Goal: Information Seeking & Learning: Learn about a topic

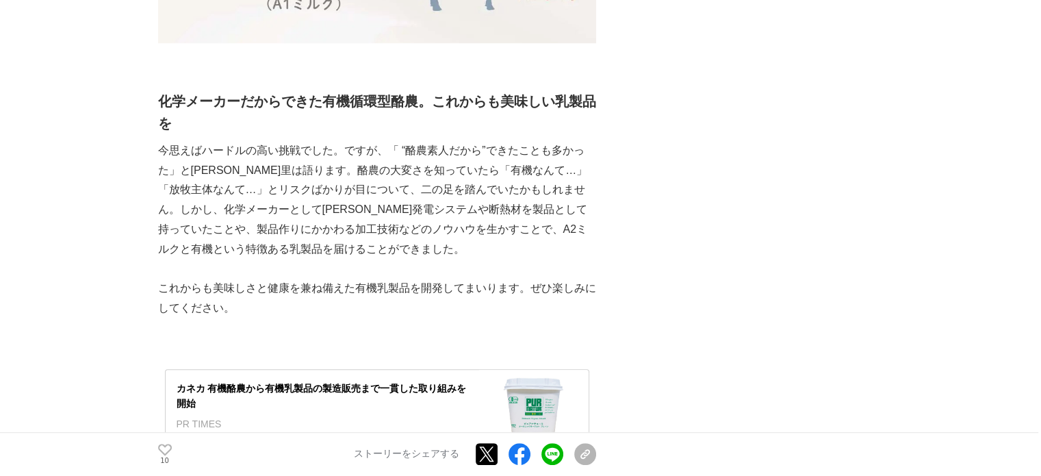
scroll to position [5990, 0]
drag, startPoint x: 323, startPoint y: 57, endPoint x: 419, endPoint y: 42, distance: 97.0
click at [419, 94] on strong "化学メーカーだからできた有機循環型酪農。これからも美味しい乳製品を" at bounding box center [377, 112] width 438 height 37
copy strong "有機循環型酪農"
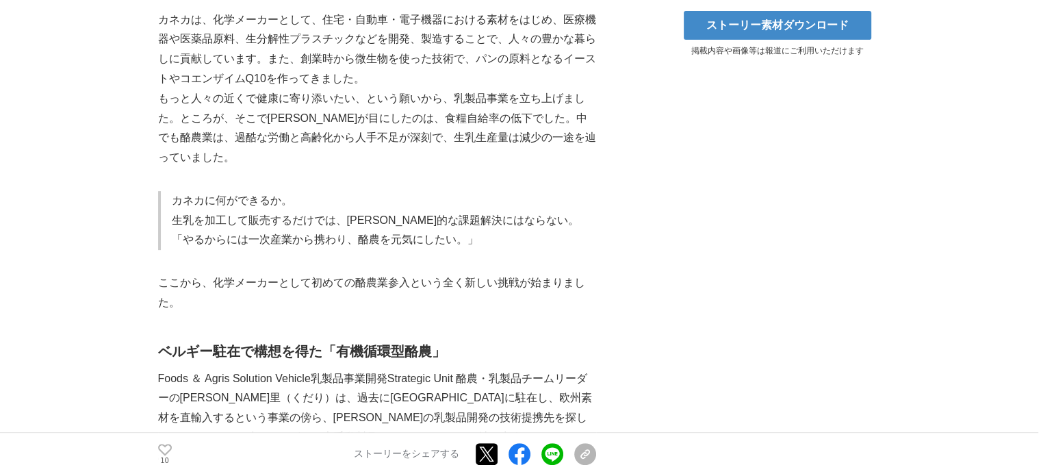
scroll to position [0, 0]
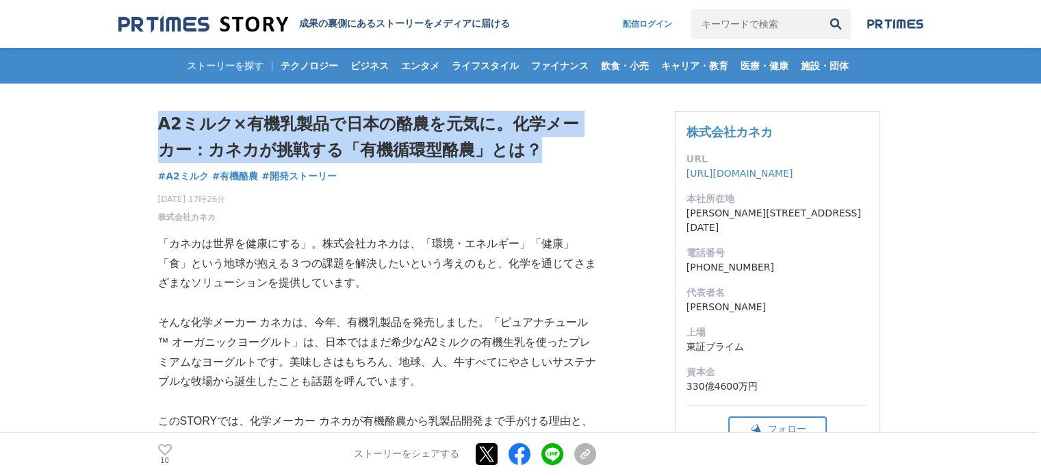
drag, startPoint x: 157, startPoint y: 123, endPoint x: 524, endPoint y: 152, distance: 368.1
click at [524, 152] on h1 "A2ミルク×有機乳製品で日本の酪農を元気に。化学メーカー：カネカが挑戦する「有機循環型酪農」とは？" at bounding box center [377, 137] width 438 height 53
copy h1 "A2ミルク×有機乳製品で日本の酪農を元気に。化学メーカー：カネカが挑戦する「有機循環型酪農」とは？"
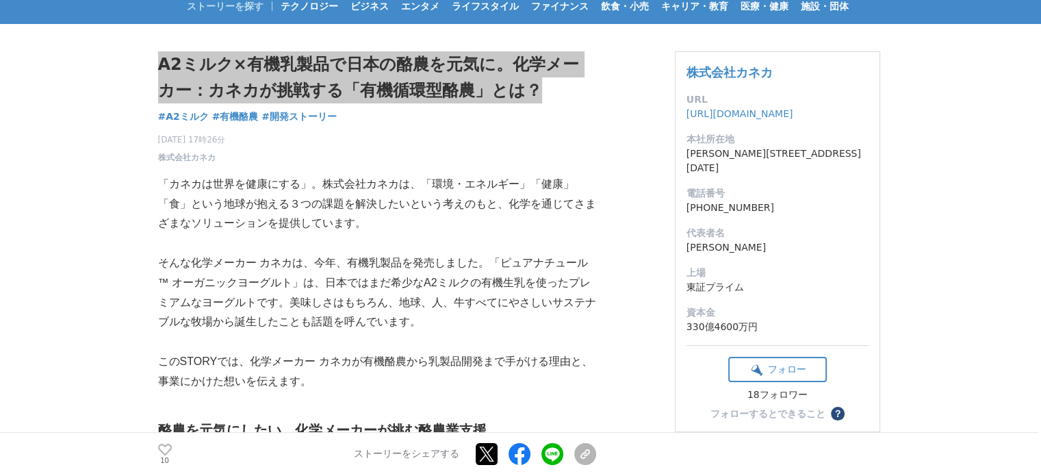
scroll to position [60, 0]
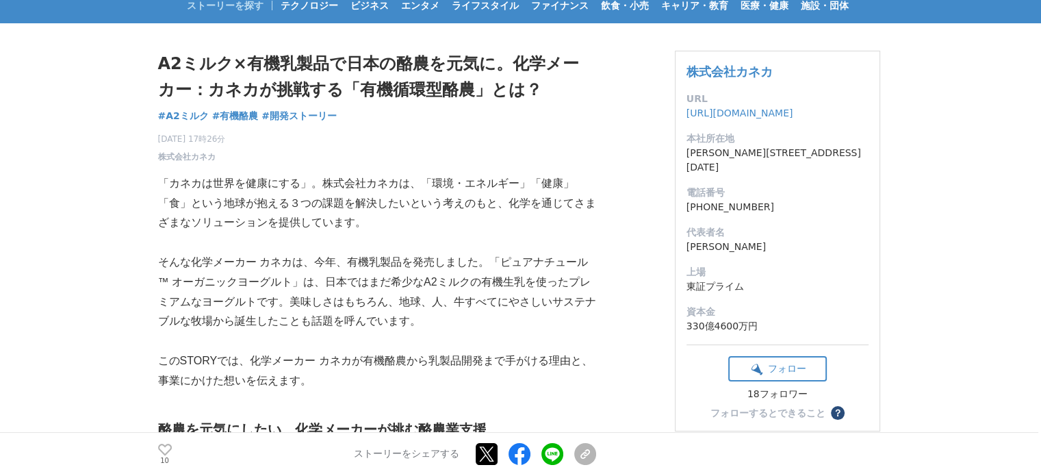
click at [304, 333] on p at bounding box center [377, 341] width 438 height 20
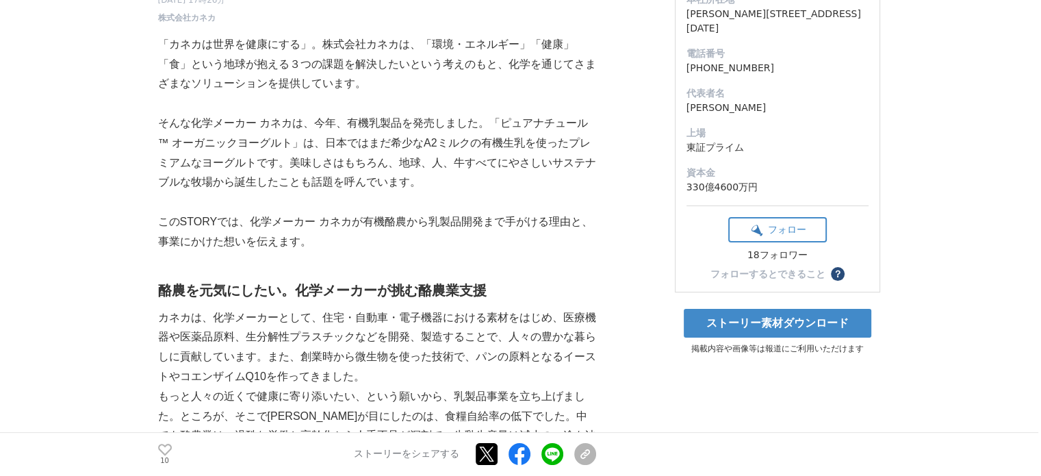
scroll to position [0, 0]
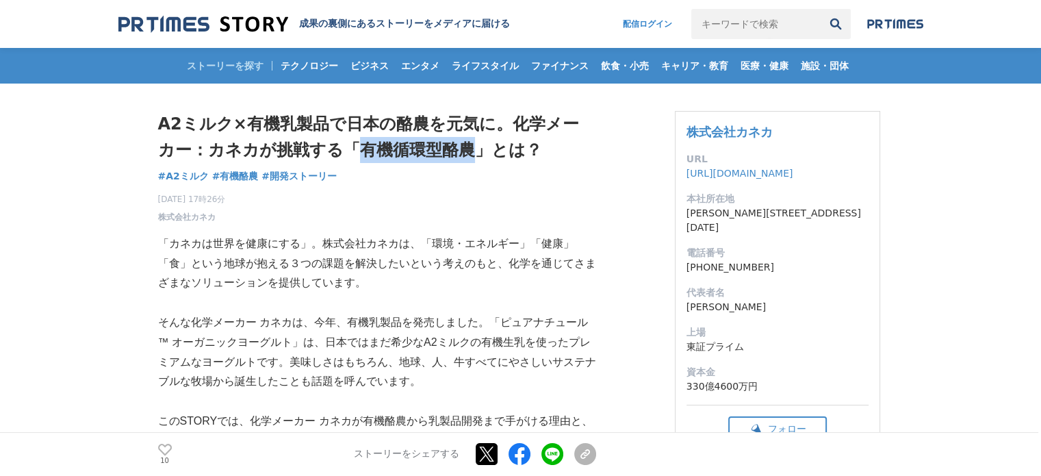
drag, startPoint x: 341, startPoint y: 145, endPoint x: 454, endPoint y: 145, distance: 113.6
click at [454, 145] on h1 "A2ミルク×有機乳製品で日本の酪農を元気に。化学メーカー：カネカが挑戦する「有機循環型酪農」とは？" at bounding box center [377, 137] width 438 height 53
copy h1 "有機循環型酪農"
